Goal: Information Seeking & Learning: Learn about a topic

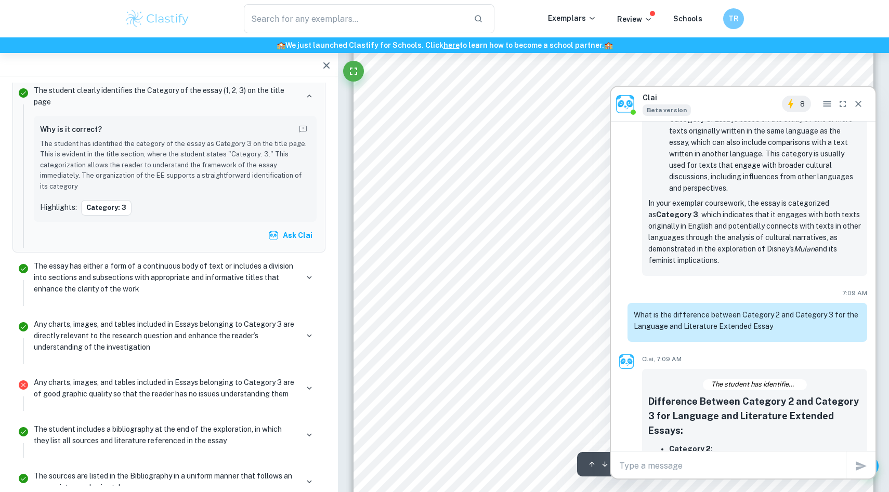
scroll to position [431, 0]
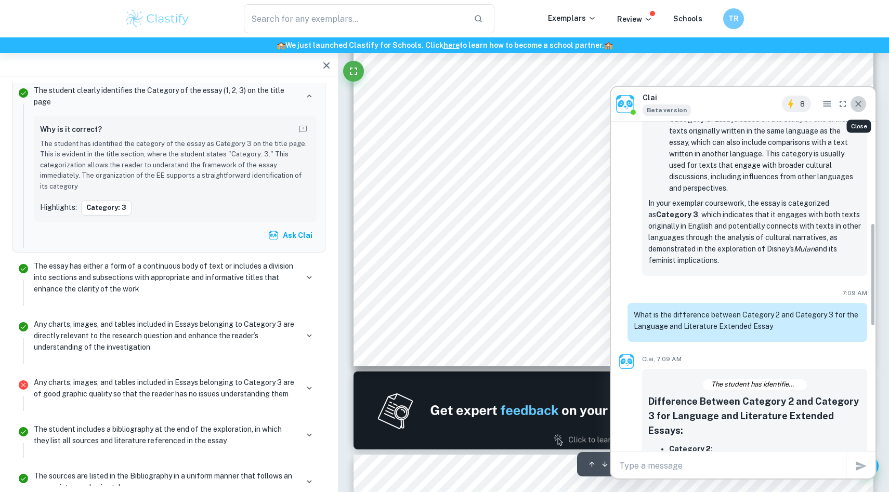
click at [859, 104] on icon "Close" at bounding box center [858, 104] width 6 height 6
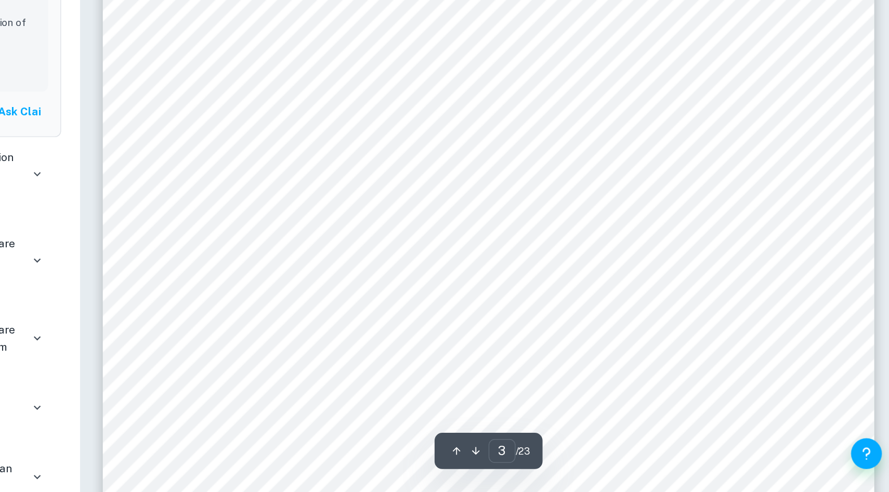
scroll to position [1744, 0]
click at [723, 354] on span "limitations, shaping its contribution to the feminist discourse. The essay will…" at bounding box center [633, 352] width 510 height 10
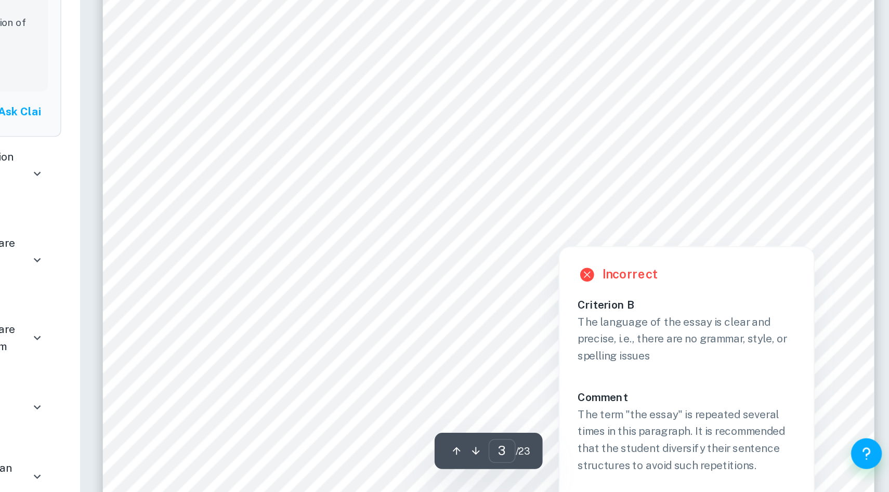
click at [669, 319] on div at bounding box center [660, 317] width 47 height 12
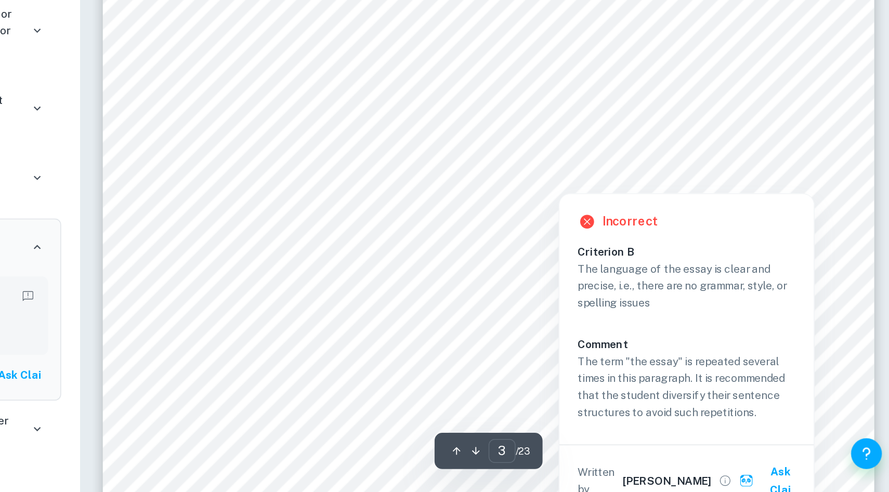
scroll to position [1817, 0]
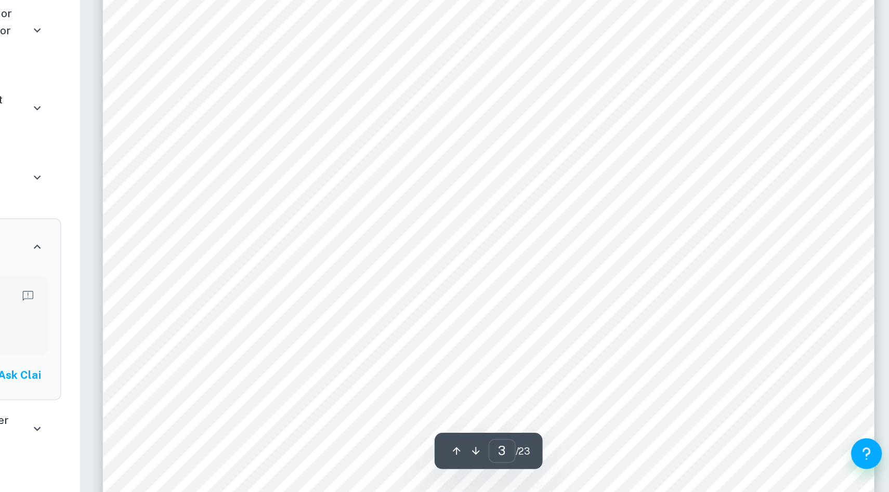
click at [640, 332] on span "questions on the potential oversimplification of a complex story and journey. U…" at bounding box center [603, 328] width 450 height 10
click at [751, 360] on div "3 Introduction Disney9s animated classic, <Mulan= (1998) has long been celebrat…" at bounding box center [613, 132] width 520 height 734
click at [740, 337] on div "3 Introduction Disney9s animated classic, <Mulan= (1998) has long been celebrat…" at bounding box center [613, 132] width 520 height 734
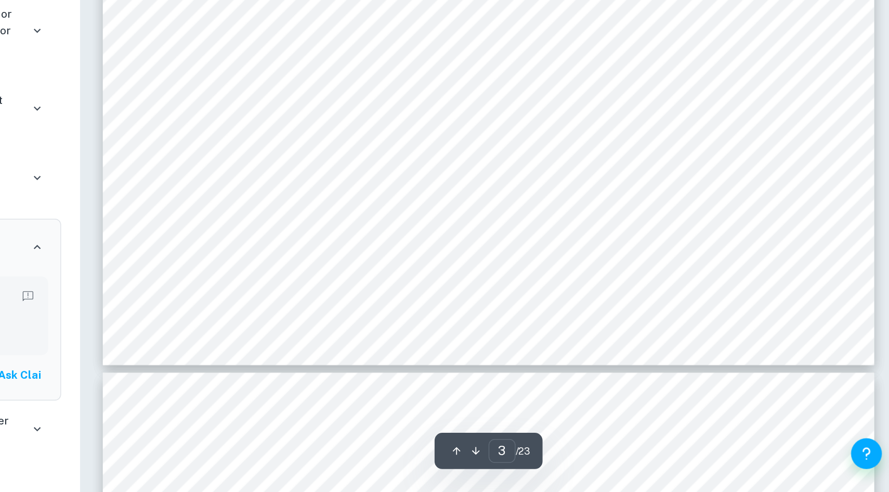
scroll to position [2010, 0]
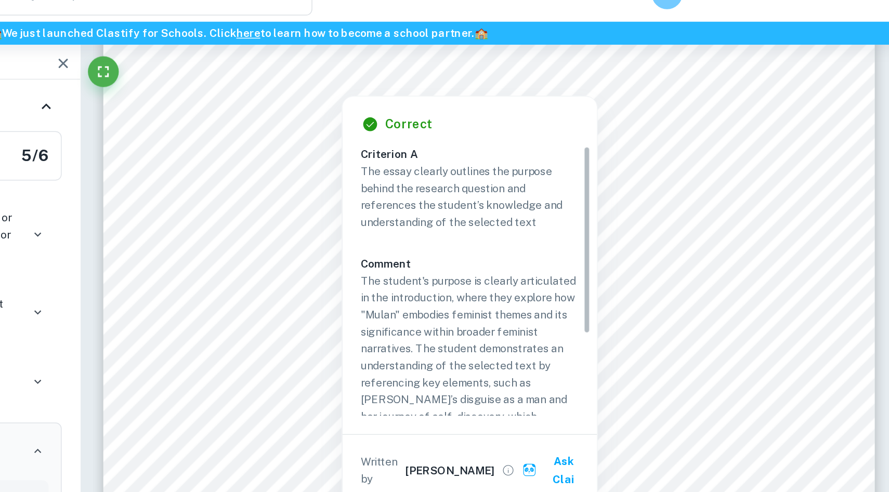
scroll to position [2621, 0]
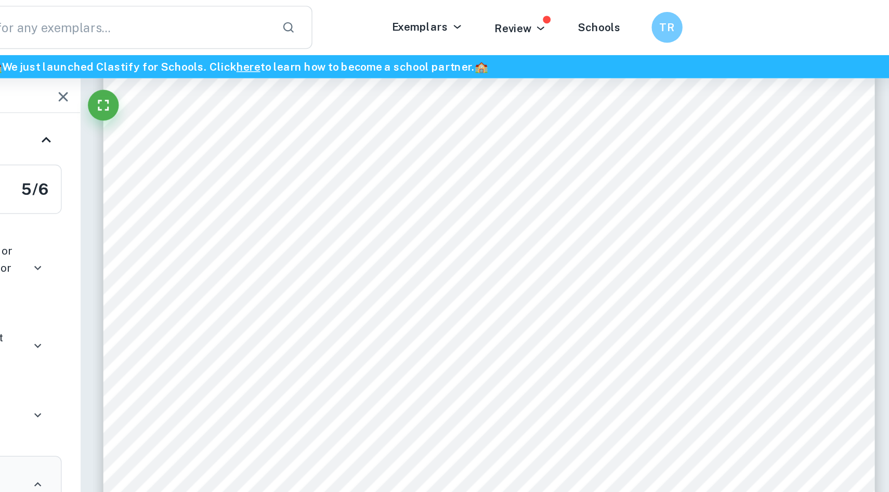
click at [674, 83] on span "powers and opportunities as men and be treated in the same way= . It challenges…" at bounding box center [599, 88] width 443 height 10
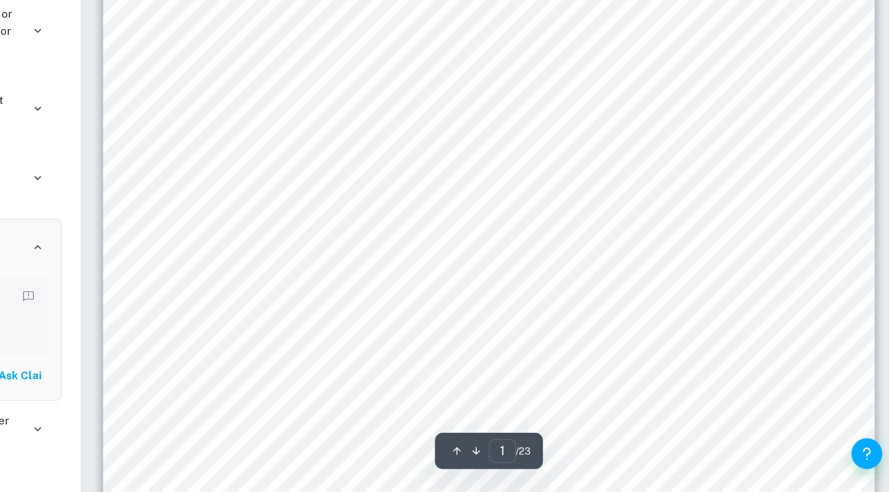
scroll to position [143, 0]
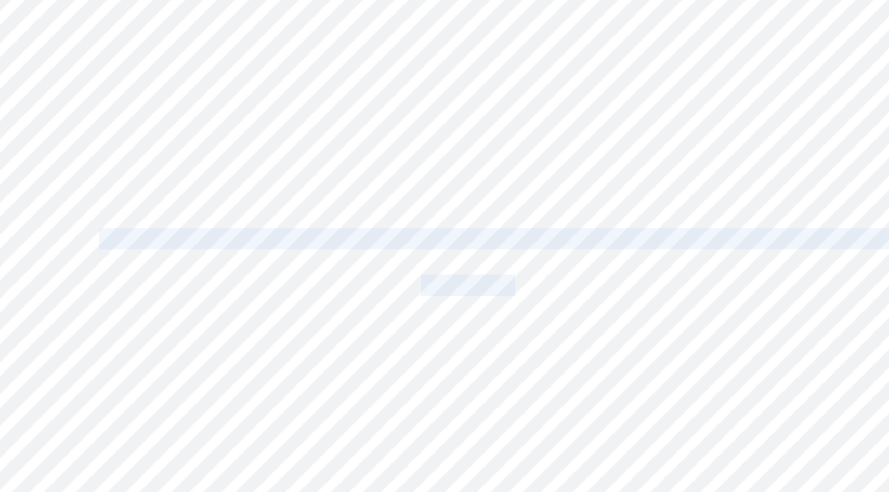
drag, startPoint x: 416, startPoint y: 247, endPoint x: 643, endPoint y: 271, distance: 228.4
click at [643, 271] on div "1 Title: An Exploration on Mulan9s (1998) impact on the feminist narrative RQ: …" at bounding box center [613, 287] width 520 height 734
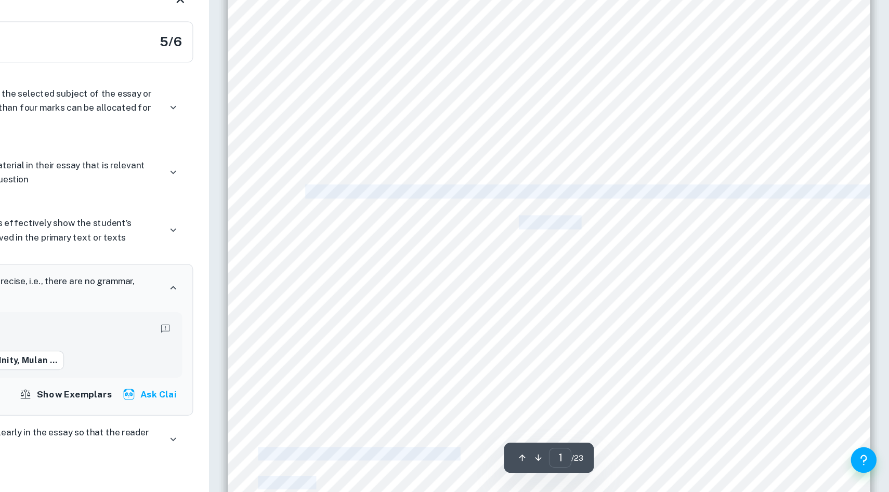
scroll to position [142, 0]
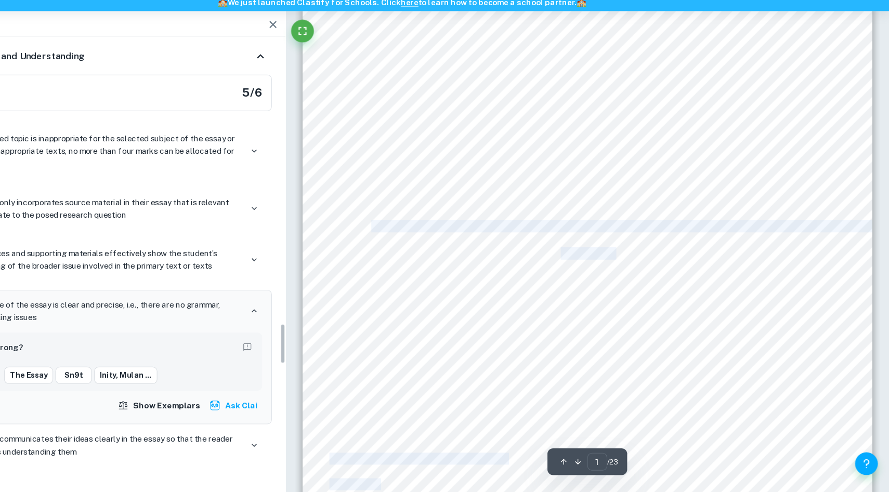
click at [415, 181] on div "1 Title: An Exploration on Mulan9s (1998) impact on the feminist narrative RQ: …" at bounding box center [613, 288] width 520 height 734
